Goal: Transaction & Acquisition: Purchase product/service

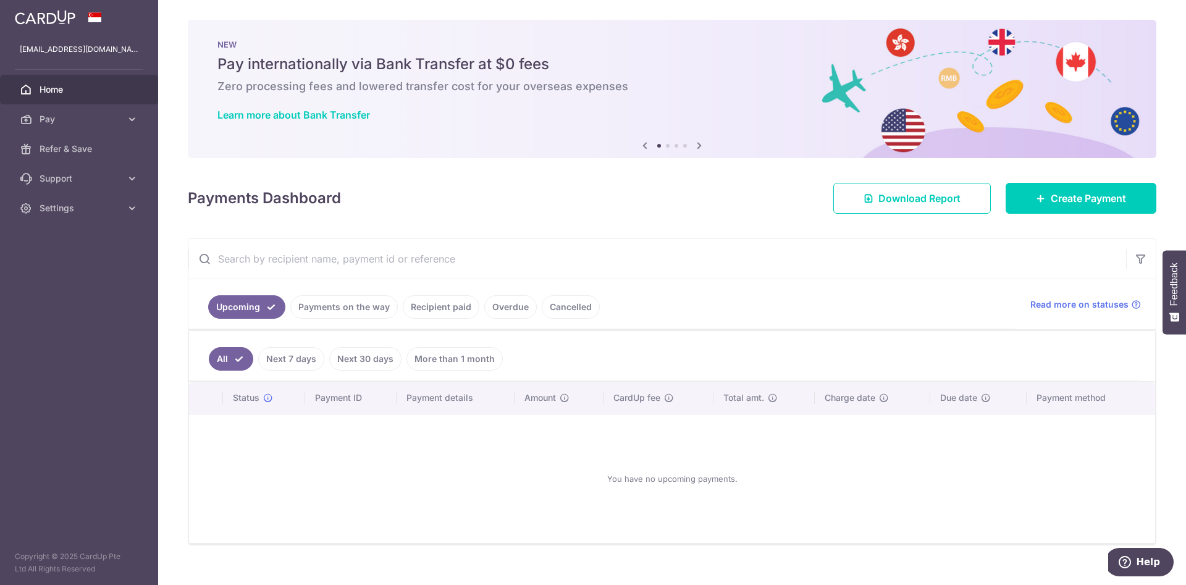
click at [452, 316] on link "Recipient paid" at bounding box center [441, 306] width 77 height 23
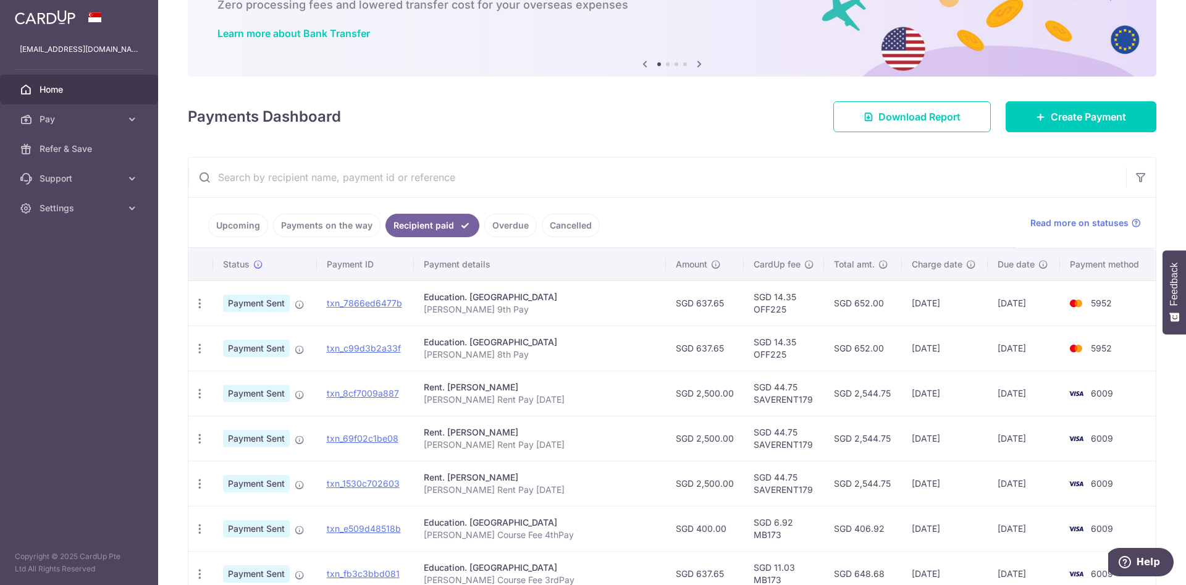
scroll to position [83, 0]
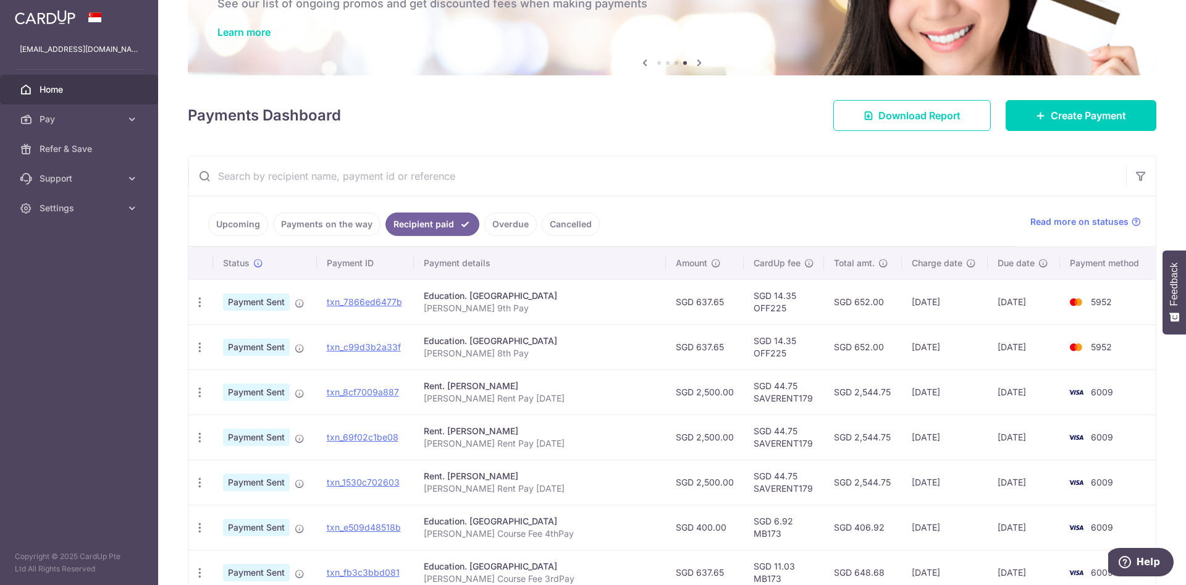
click at [603, 353] on p "Abad Zayne Roland 8th Pay" at bounding box center [540, 353] width 232 height 12
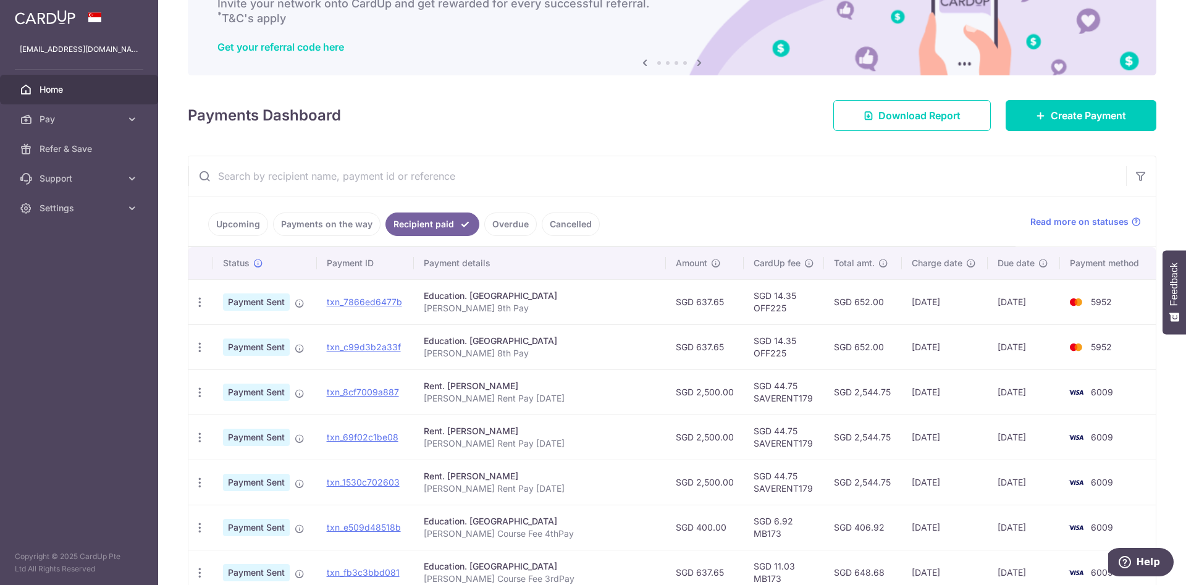
drag, startPoint x: 589, startPoint y: 311, endPoint x: 437, endPoint y: 314, distance: 152.0
click at [437, 314] on td "Education. Heritage Academy Abad Zayne Roland Babate 9th Pay" at bounding box center [540, 301] width 252 height 45
copy p "Abad Zayne Roland Babate 9th Pay"
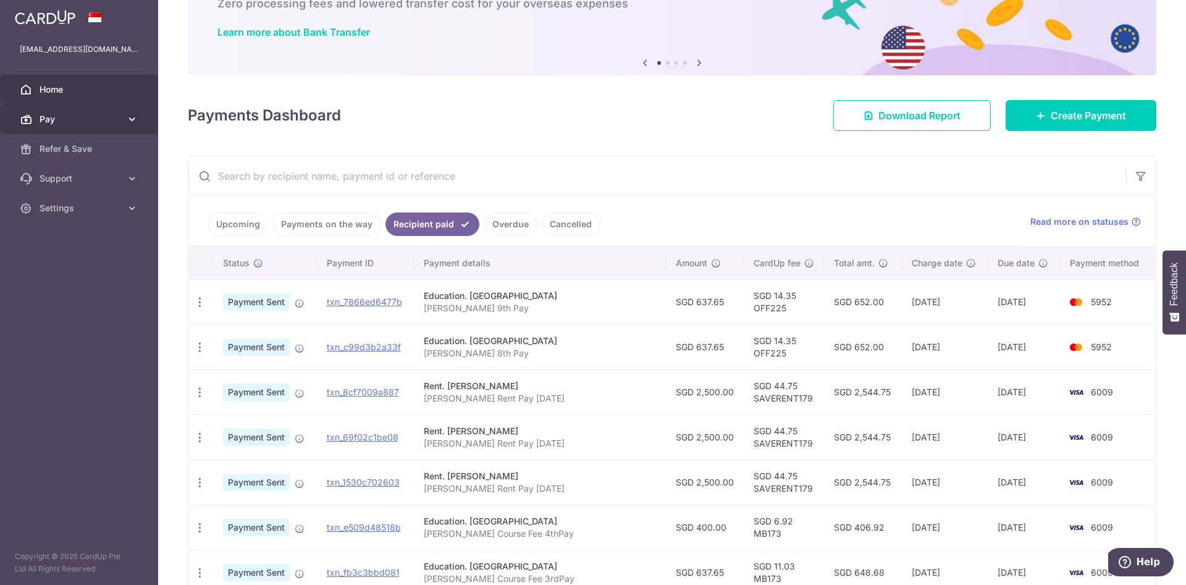
click at [128, 109] on link "Pay" at bounding box center [79, 119] width 158 height 30
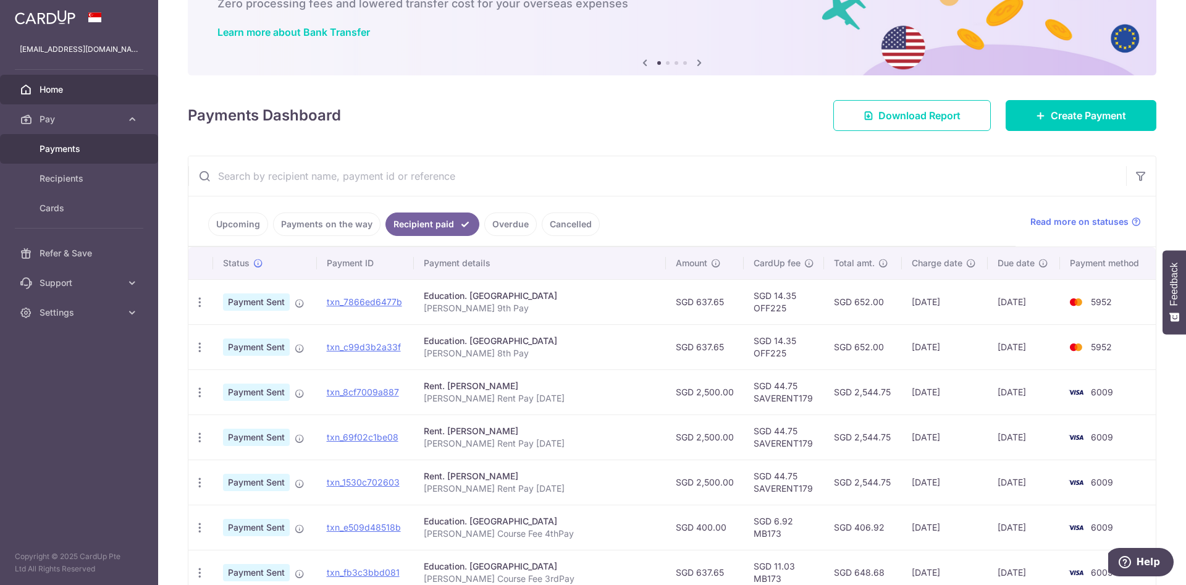
click at [78, 149] on span "Payments" at bounding box center [81, 149] width 82 height 12
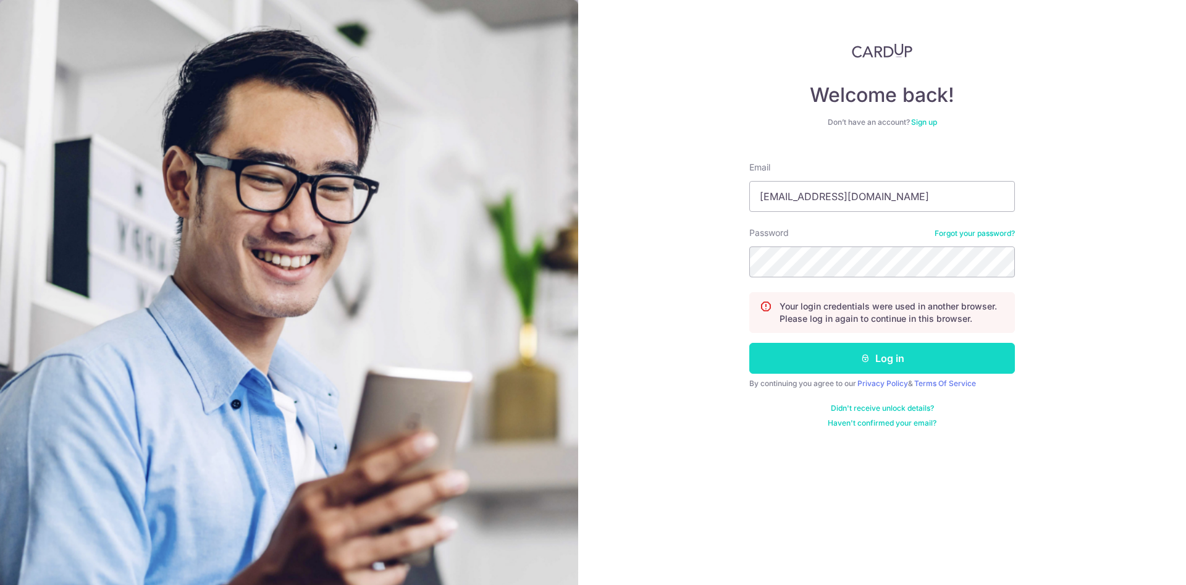
click at [915, 366] on button "Log in" at bounding box center [882, 358] width 266 height 31
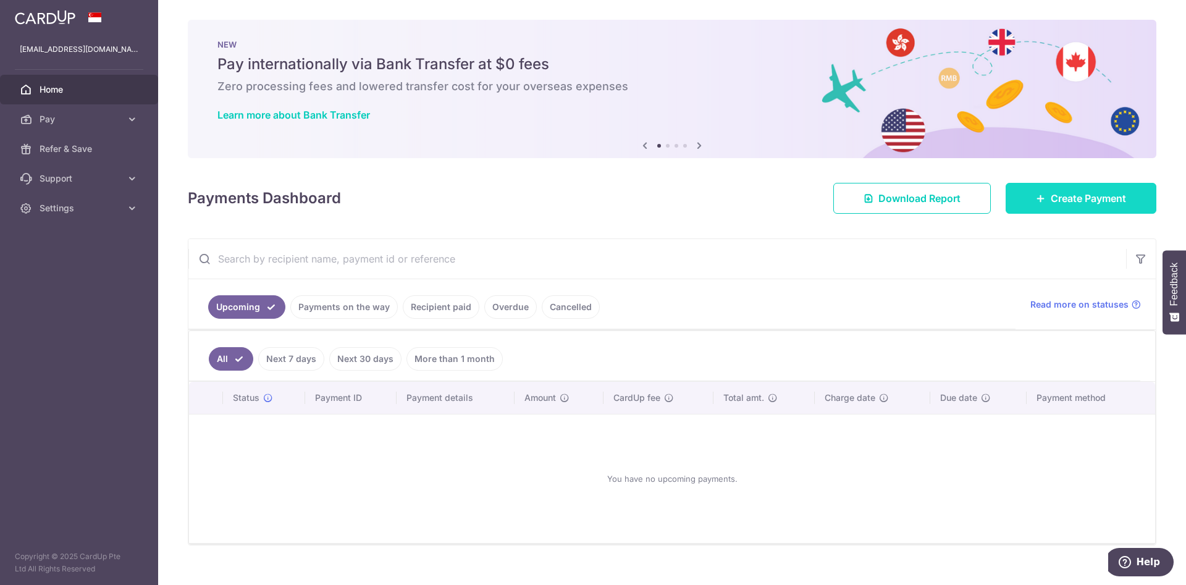
click at [1059, 198] on span "Create Payment" at bounding box center [1088, 198] width 75 height 15
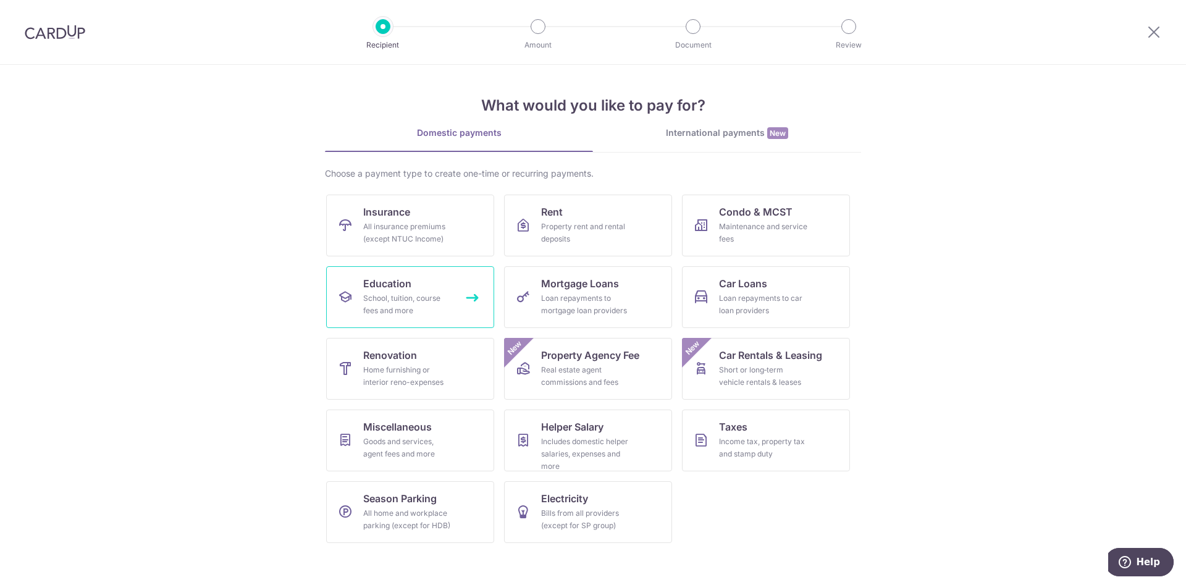
click at [406, 282] on span "Education" at bounding box center [387, 283] width 48 height 15
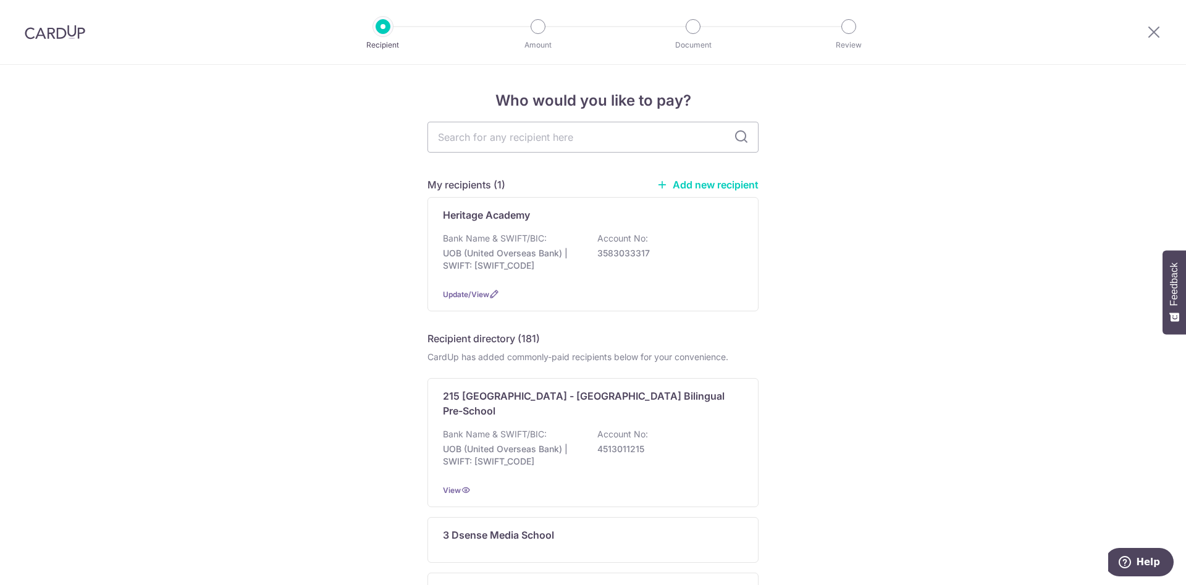
click at [539, 224] on div "Heritage Academy Bank Name & SWIFT/BIC: UOB (United Overseas Bank) | SWIFT: UOV…" at bounding box center [592, 254] width 331 height 114
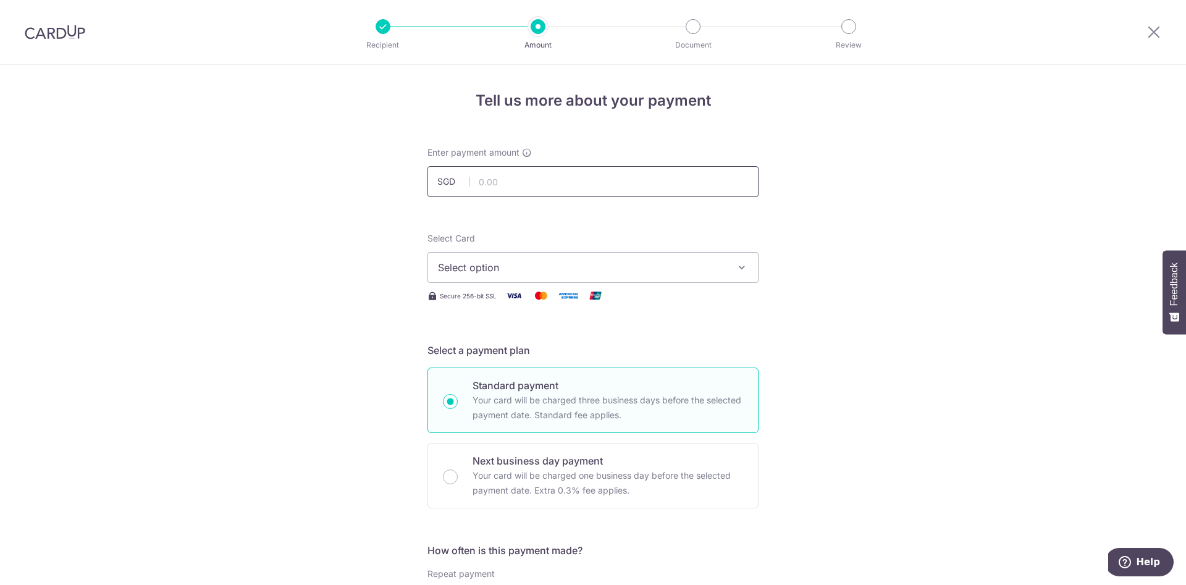
click at [521, 182] on input "text" at bounding box center [592, 181] width 331 height 31
type input "637.65"
click at [500, 274] on span "Select option" at bounding box center [582, 267] width 288 height 15
click at [488, 344] on link "**** 5952" at bounding box center [593, 356] width 330 height 30
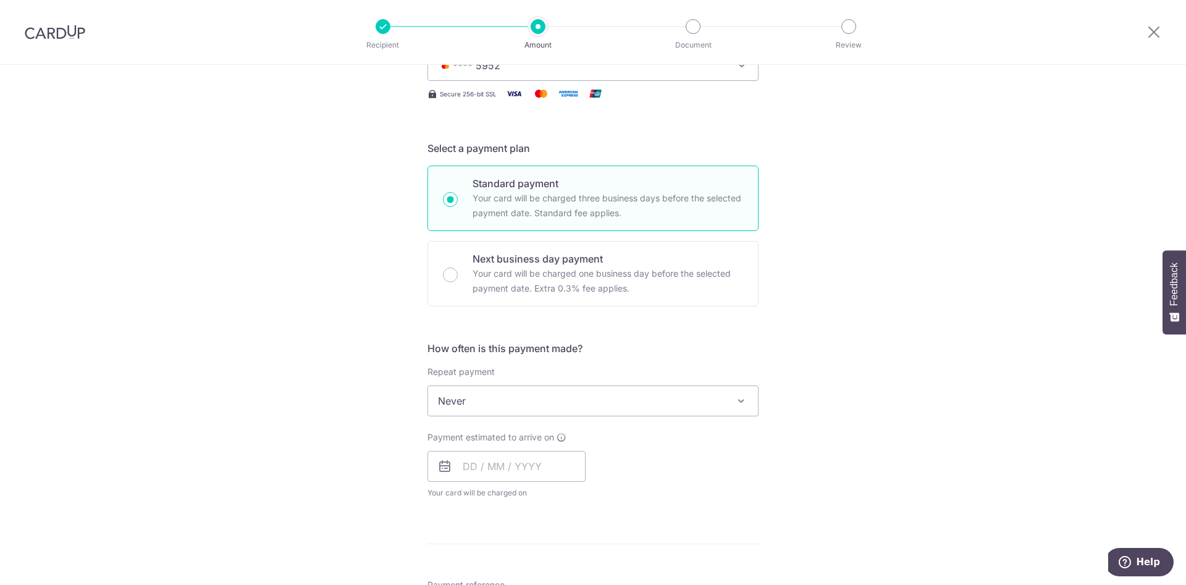
scroll to position [336, 0]
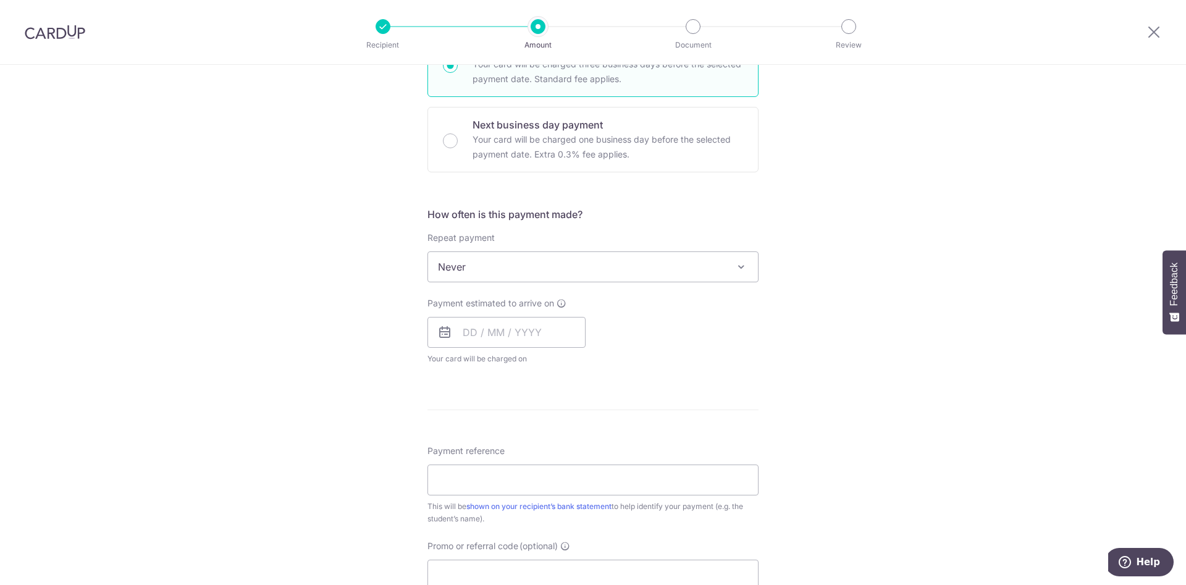
click at [532, 316] on div "Payment estimated to arrive on Your card will be charged on for the first payme…" at bounding box center [506, 331] width 158 height 68
click at [539, 325] on input "text" at bounding box center [506, 332] width 158 height 31
click at [501, 445] on link "7" at bounding box center [502, 445] width 20 height 20
type input "07/10/2025"
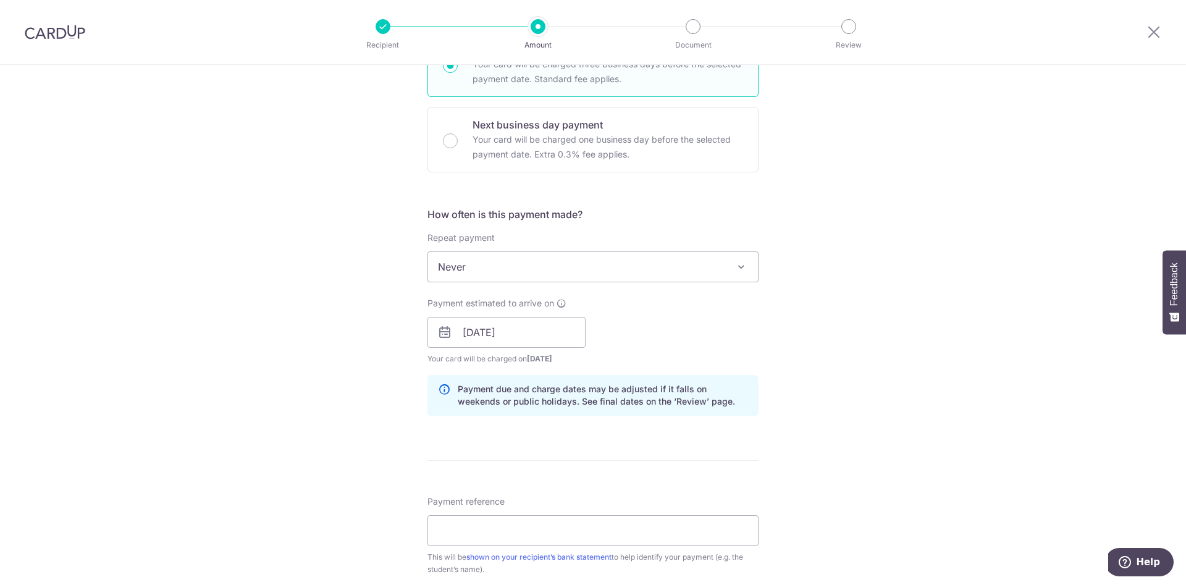
click at [367, 433] on div "Tell us more about your payment Enter payment amount SGD 637.65 637.65 Select C…" at bounding box center [593, 313] width 1186 height 1168
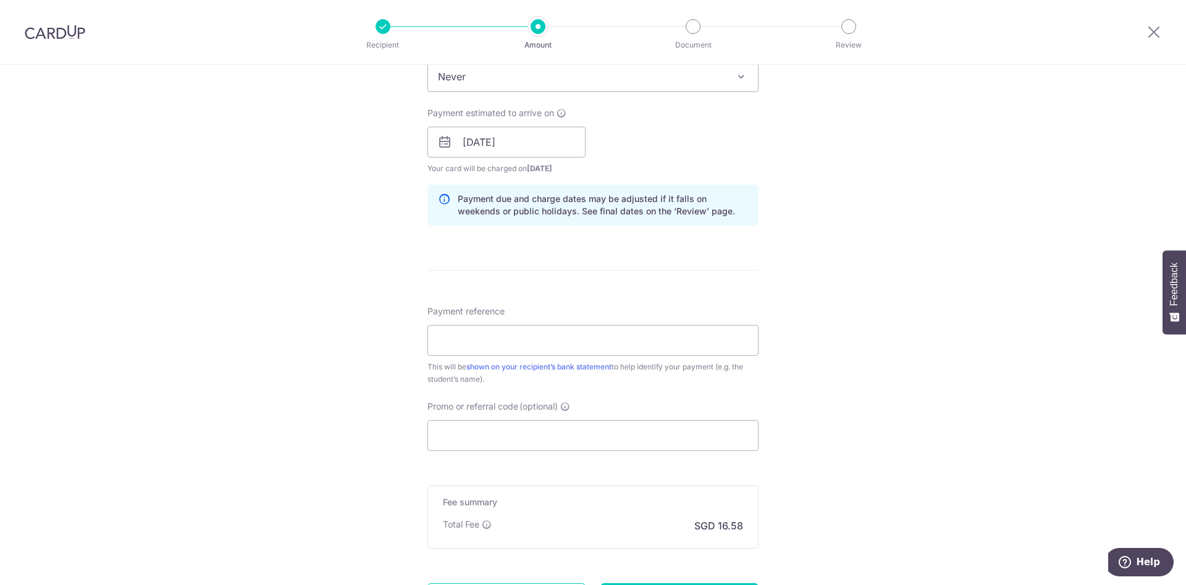
scroll to position [531, 0]
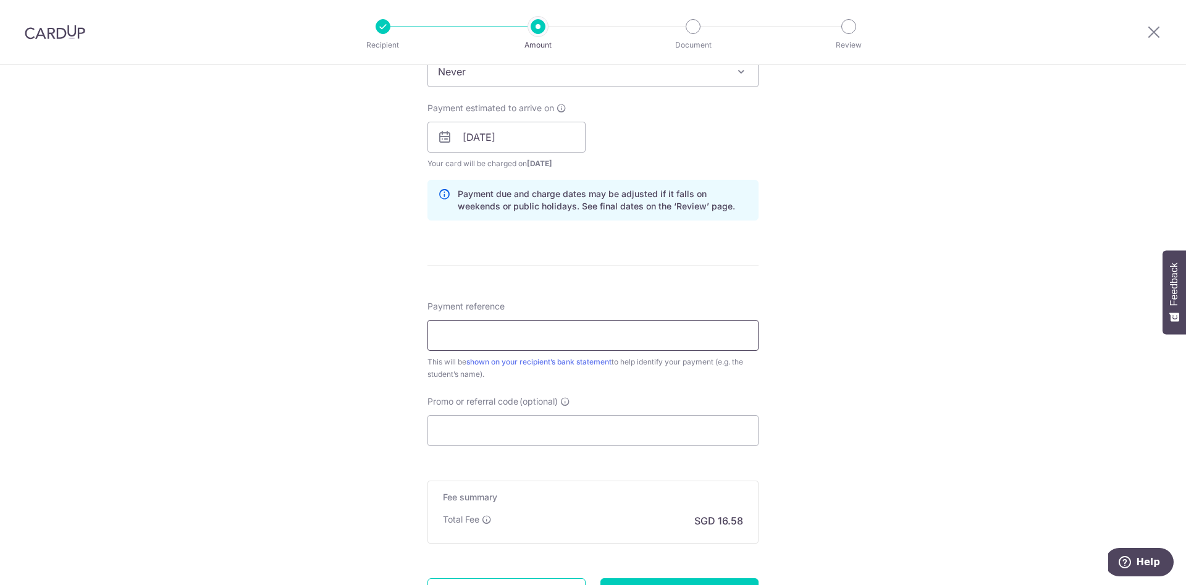
click at [461, 341] on input "Payment reference" at bounding box center [592, 335] width 331 height 31
click at [472, 416] on input "Promo or referral code (optional)" at bounding box center [592, 430] width 331 height 31
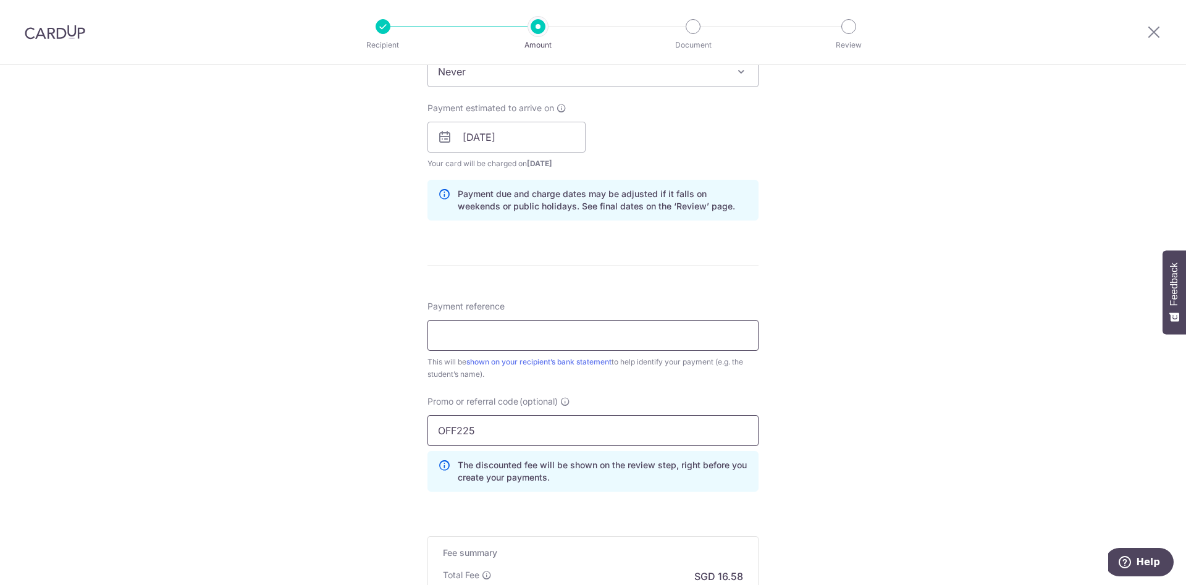
type input "OFF225"
click at [517, 322] on input "Payment reference" at bounding box center [592, 335] width 331 height 31
click at [462, 336] on input "Payment reference" at bounding box center [592, 335] width 331 height 31
paste input "Abad Zayne Roland Babate 9th Pay"
type input "Abad Zayne Roland Babate 10th Pay"
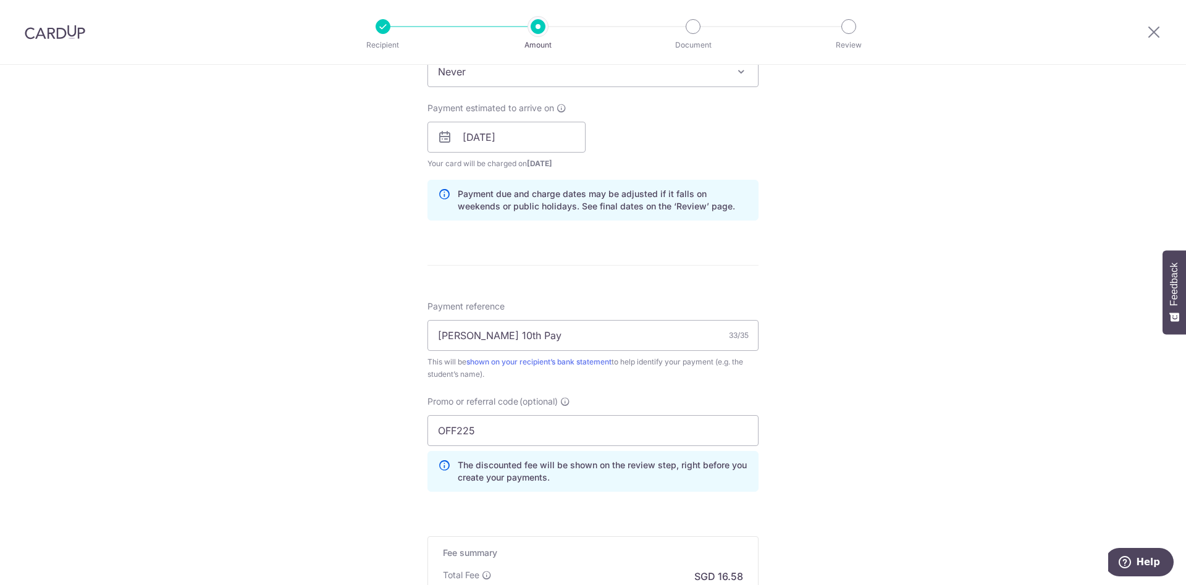
click at [329, 382] on div "Tell us more about your payment Enter payment amount SGD 637.65 637.65 Select C…" at bounding box center [593, 145] width 1186 height 1223
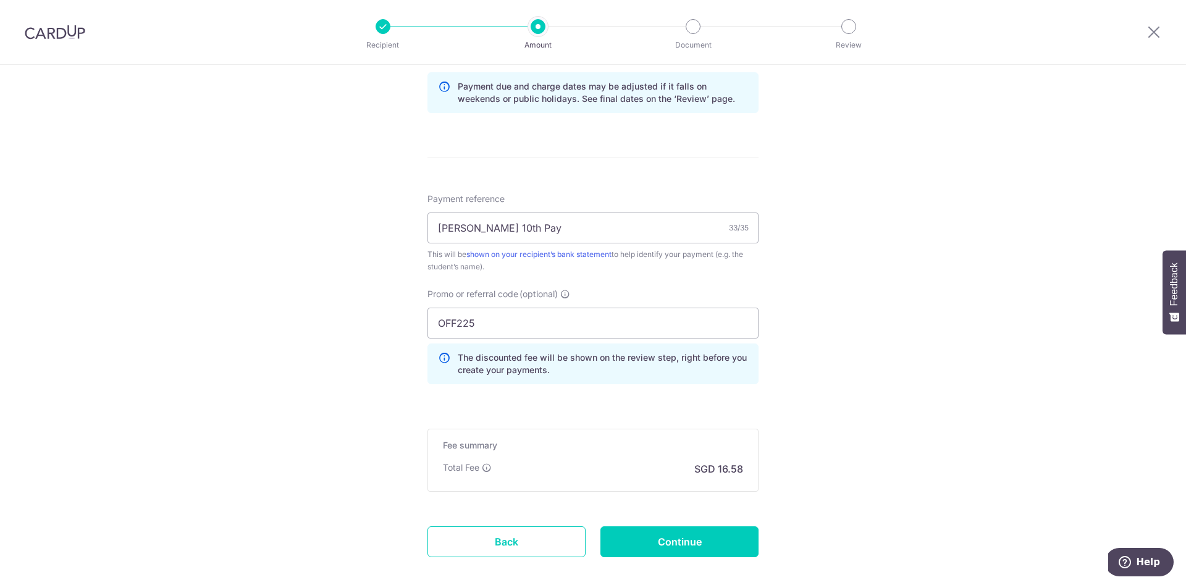
scroll to position [639, 0]
click at [629, 541] on input "Continue" at bounding box center [679, 541] width 158 height 31
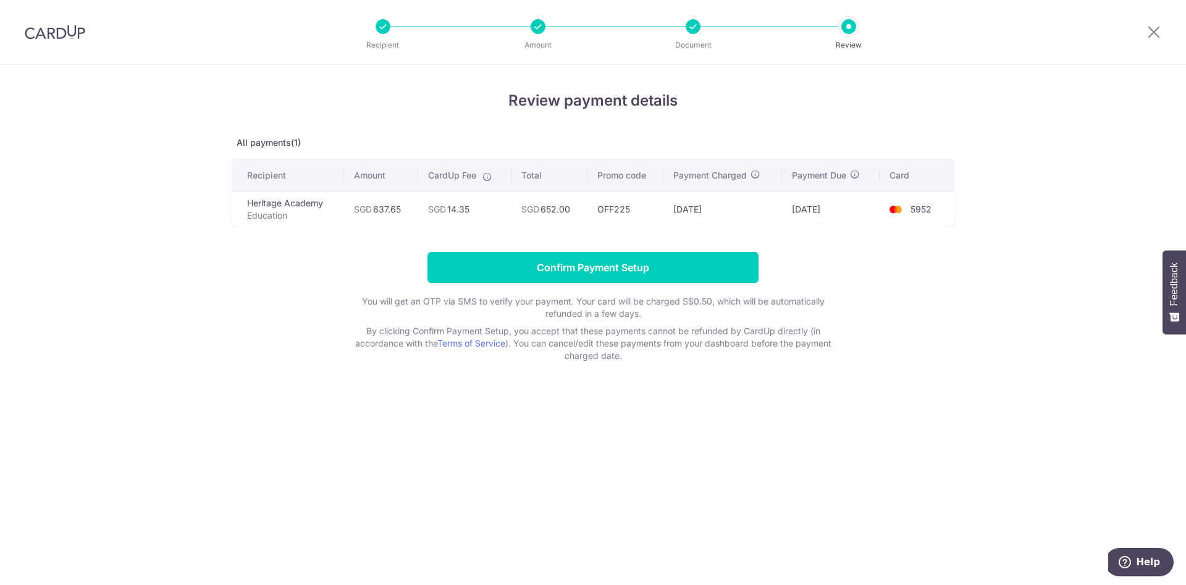
click at [480, 453] on div "Review payment details All payments(1) Recipient Amount CardUp Fee Total Promo …" at bounding box center [593, 325] width 1186 height 520
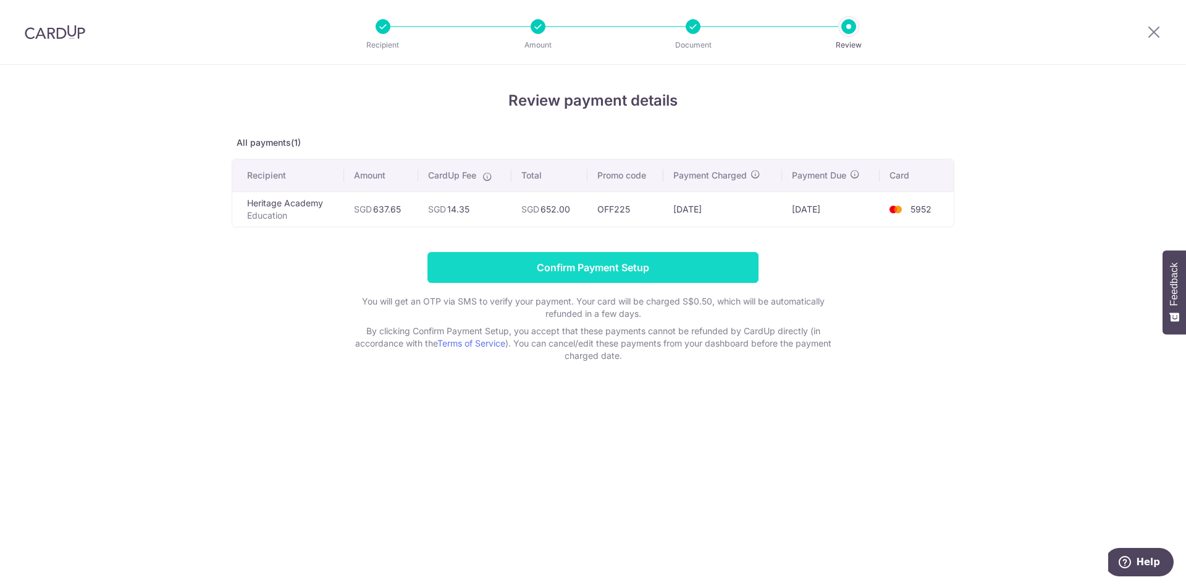
click at [609, 271] on input "Confirm Payment Setup" at bounding box center [592, 267] width 331 height 31
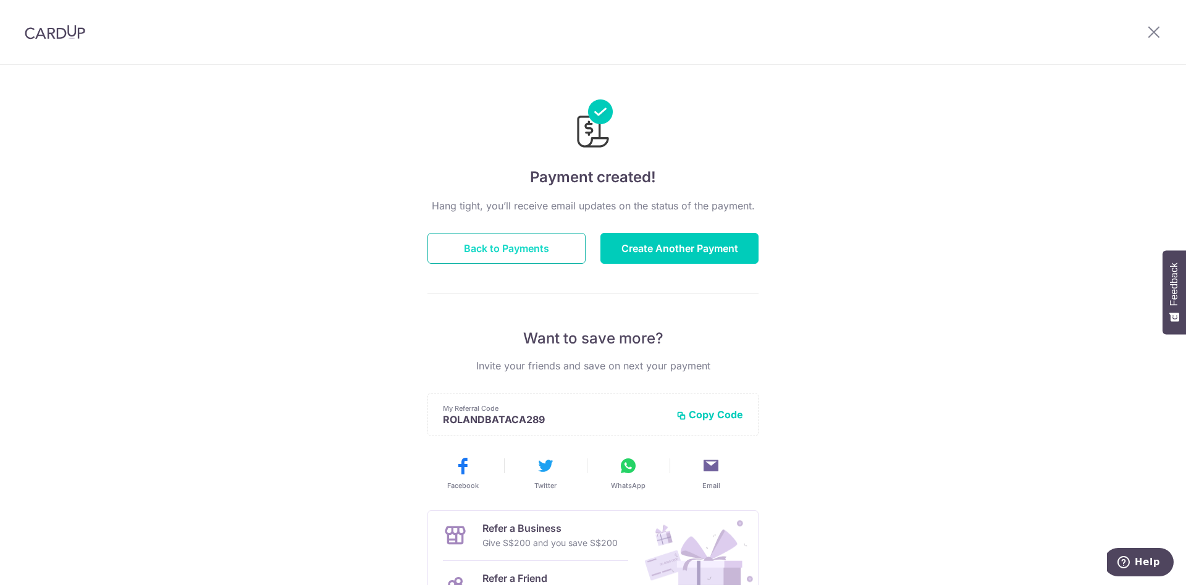
click at [522, 250] on button "Back to Payments" at bounding box center [506, 248] width 158 height 31
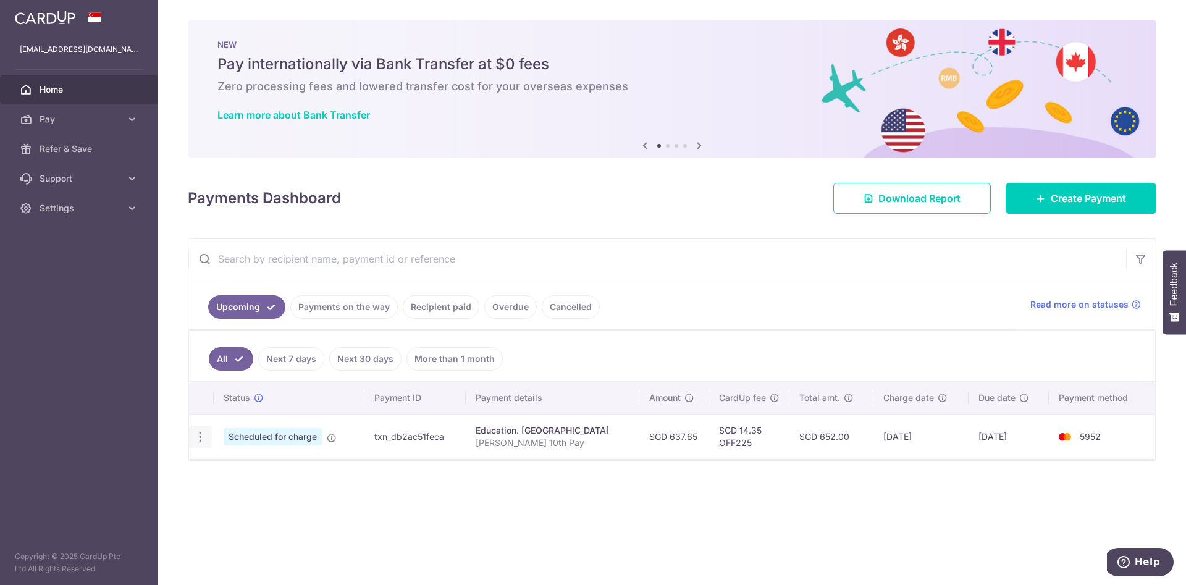
click at [201, 439] on icon "button" at bounding box center [200, 436] width 13 height 13
click at [353, 501] on div "Status Payment ID Payment details Amount CardUp fee Total amt. Charge date Due …" at bounding box center [672, 459] width 966 height 155
click at [456, 311] on link "Recipient paid" at bounding box center [441, 306] width 77 height 23
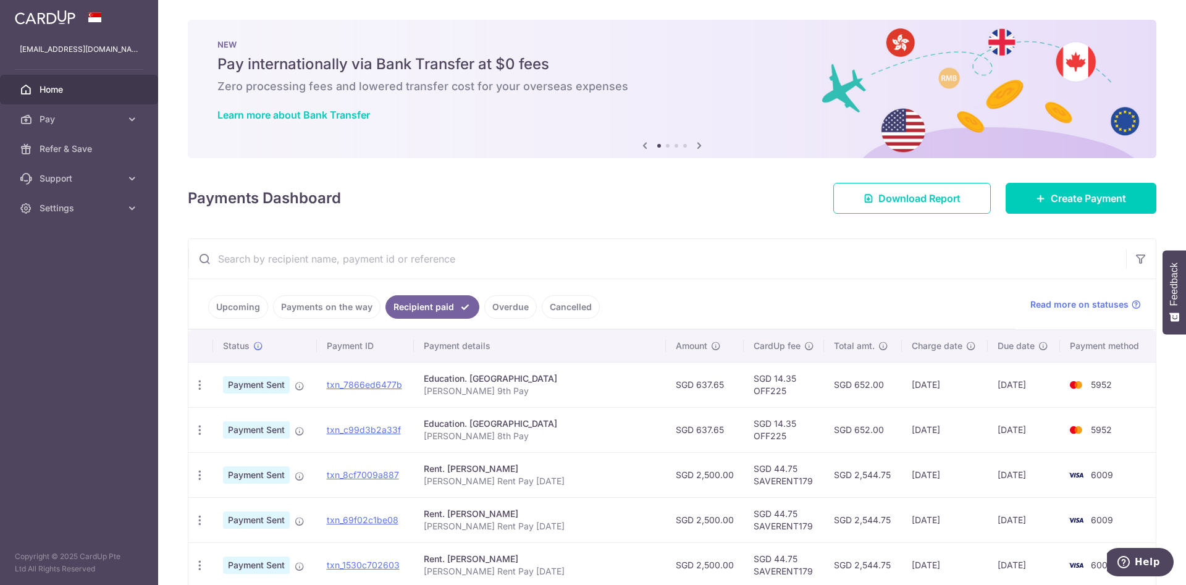
click at [255, 310] on link "Upcoming" at bounding box center [238, 306] width 60 height 23
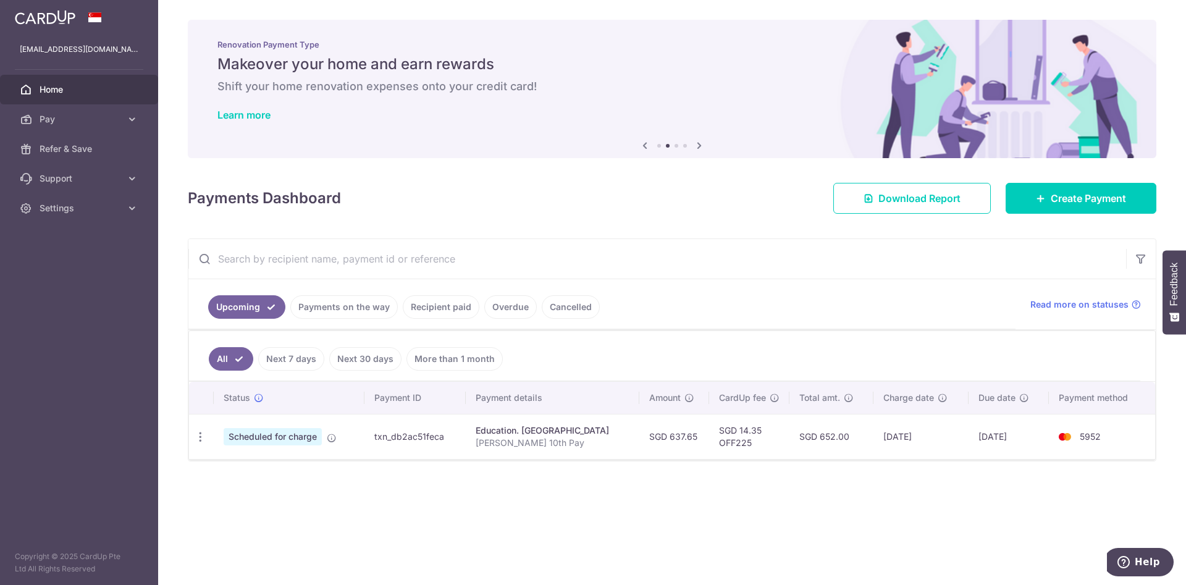
click at [684, 515] on div "× Pause Schedule Pause all future payments in this series Pause just this one p…" at bounding box center [672, 292] width 1028 height 585
click at [120, 214] on link "Settings" at bounding box center [79, 208] width 158 height 30
click at [77, 267] on span "Logout" at bounding box center [81, 267] width 82 height 12
